Goal: Find specific page/section: Find specific page/section

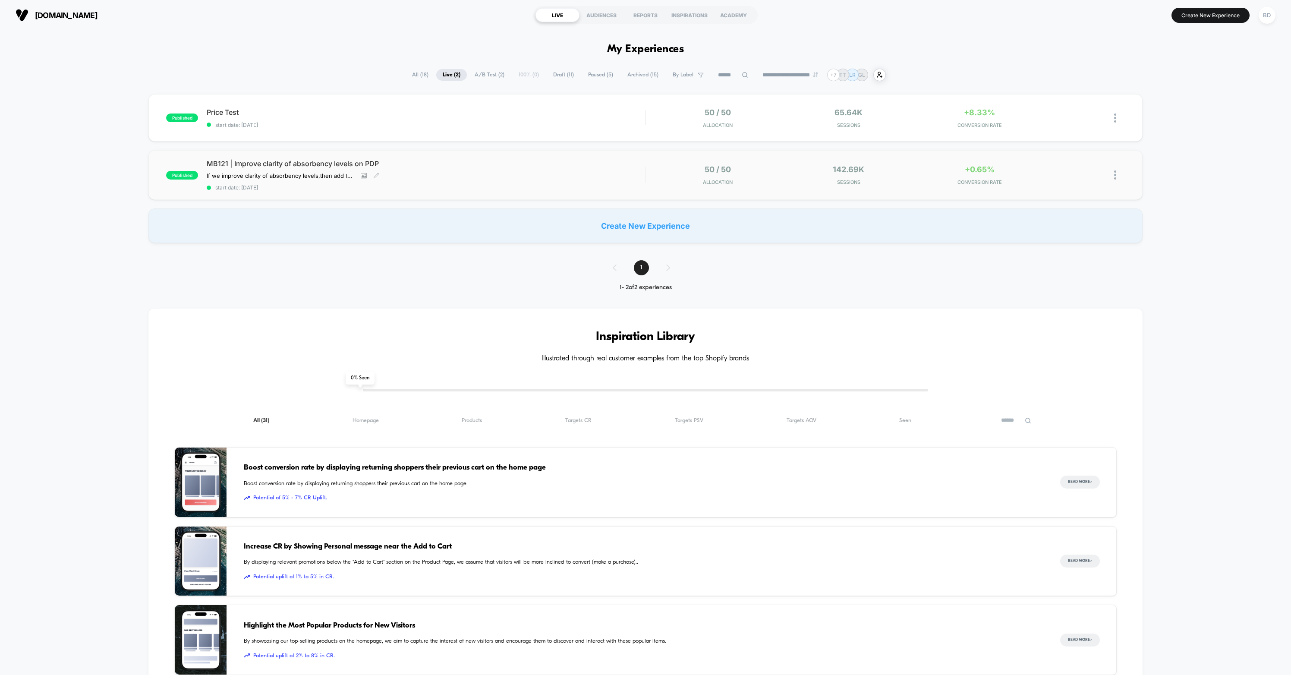
click at [268, 162] on span "MB121 | Improve clarity of absorbency levels on PDP" at bounding box center [426, 163] width 438 height 9
